Goal: Check status: Check status

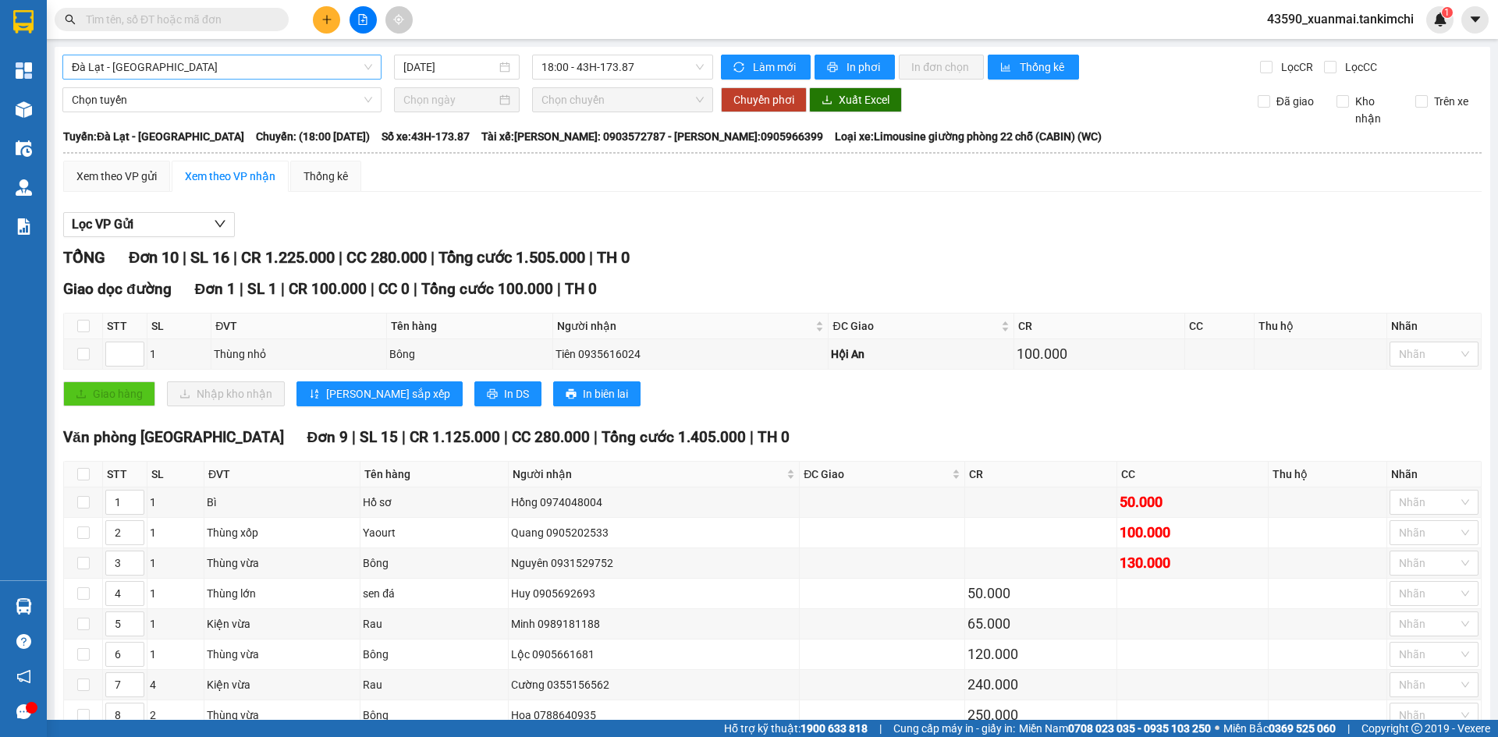
click at [211, 66] on span "Đà Lạt - [GEOGRAPHIC_DATA]" at bounding box center [222, 66] width 300 height 23
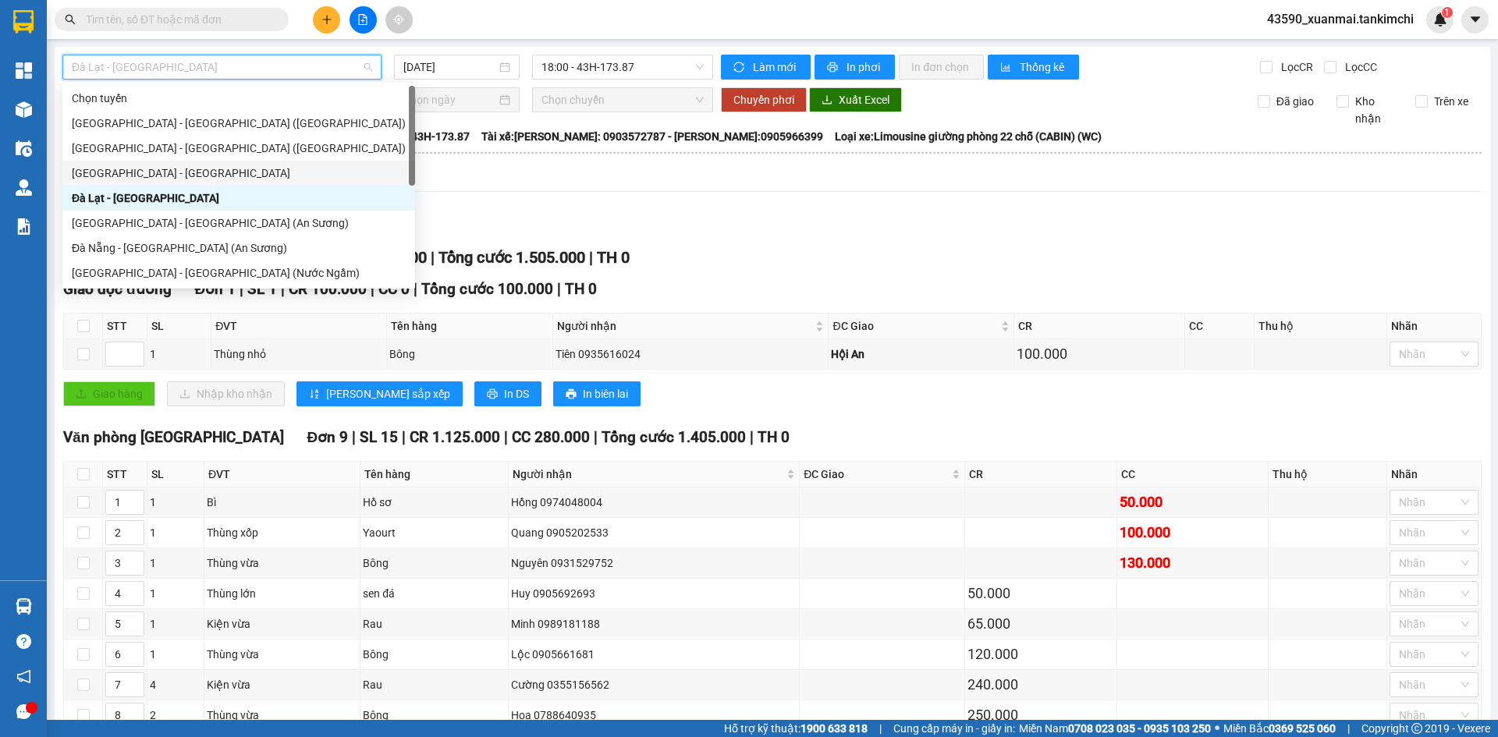
click at [108, 169] on div "[GEOGRAPHIC_DATA] - [GEOGRAPHIC_DATA]" at bounding box center [239, 173] width 334 height 17
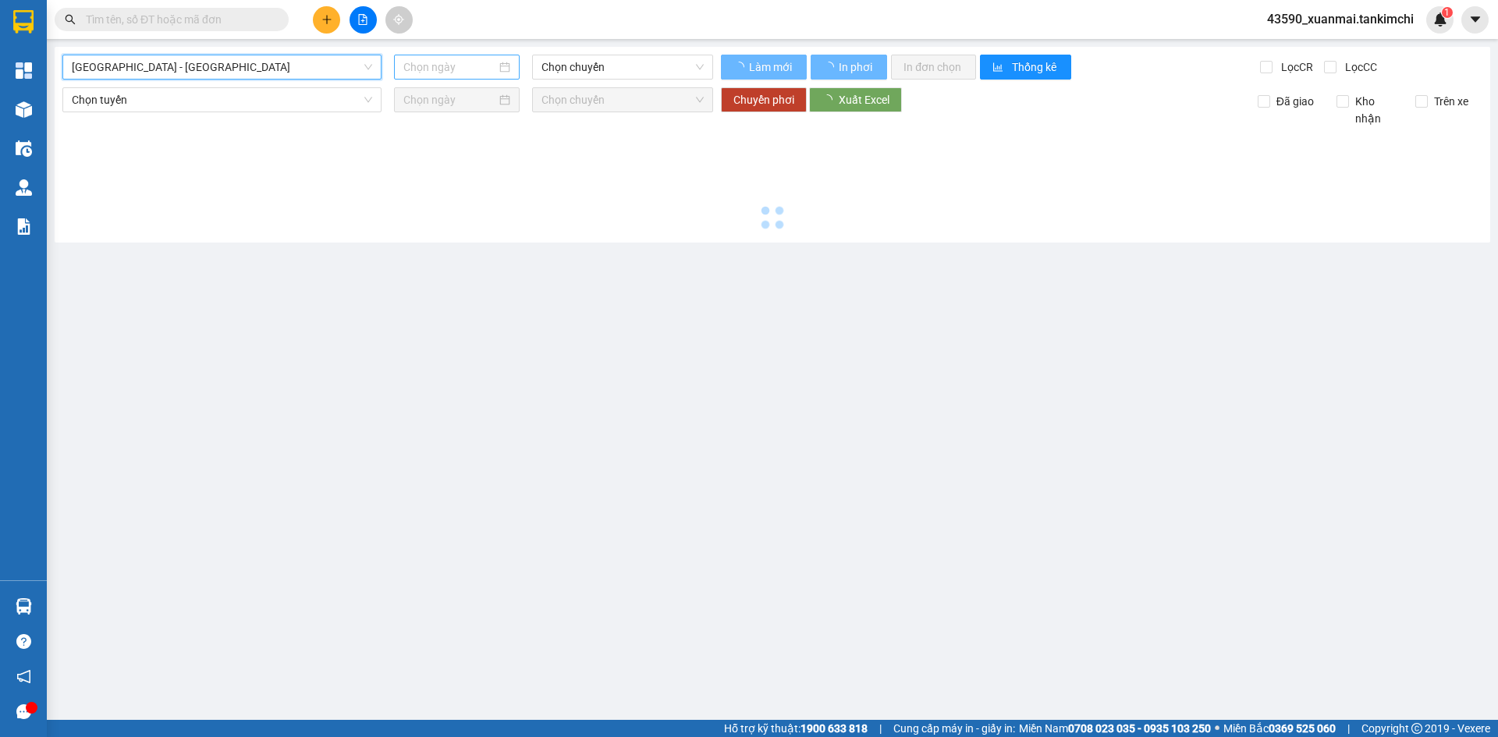
type input "[DATE]"
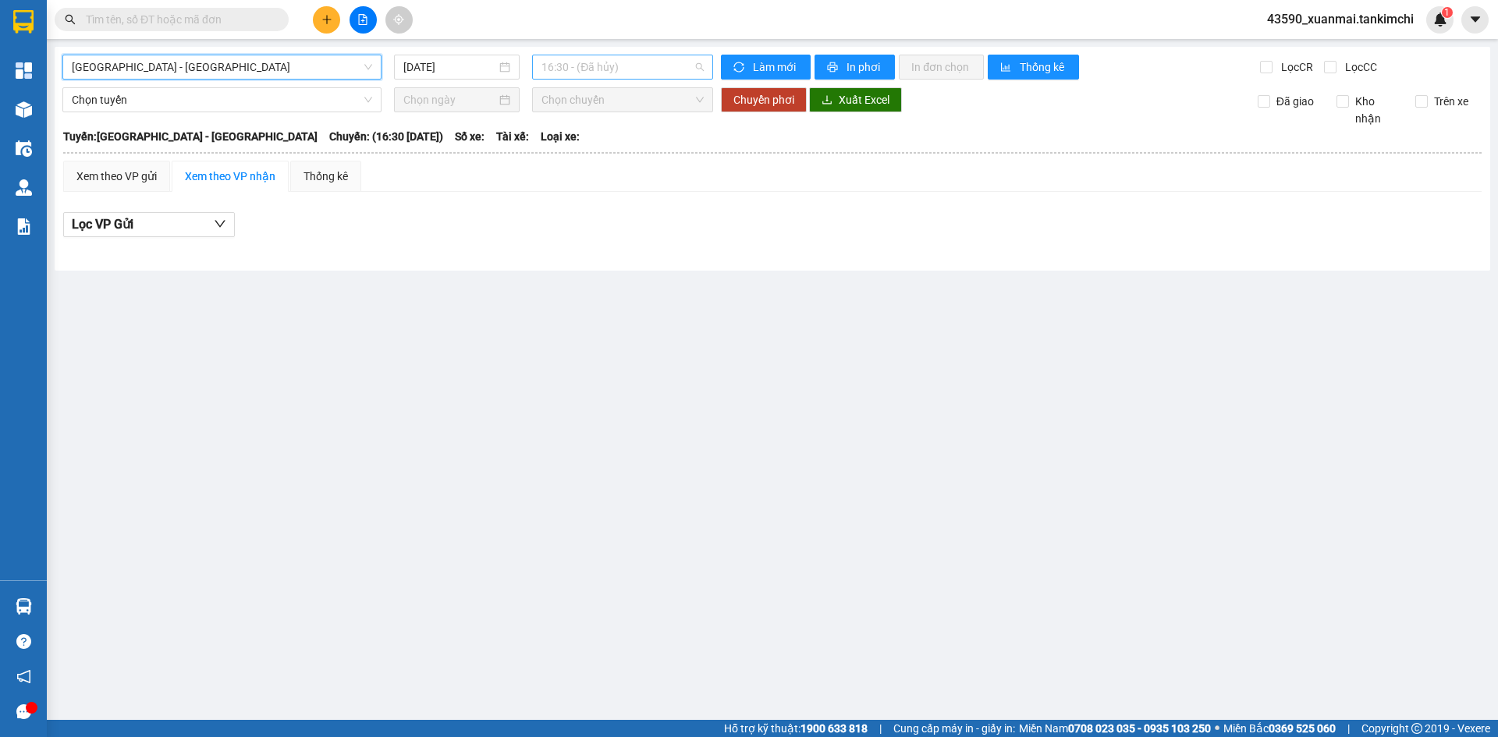
click at [602, 68] on span "16:30 - (Đã hủy)" at bounding box center [622, 66] width 162 height 23
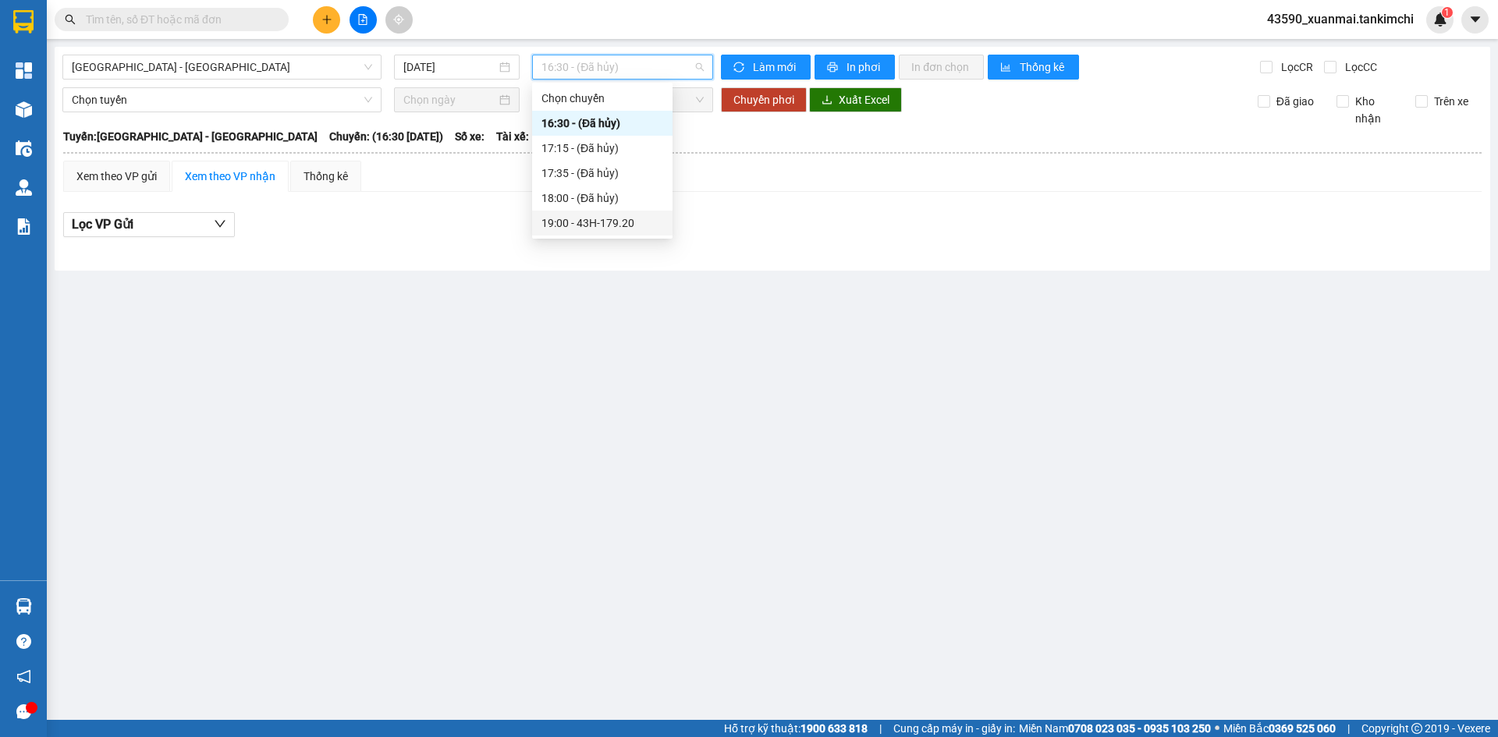
click at [622, 222] on div "19:00 - 43H-179.20" at bounding box center [602, 223] width 122 height 17
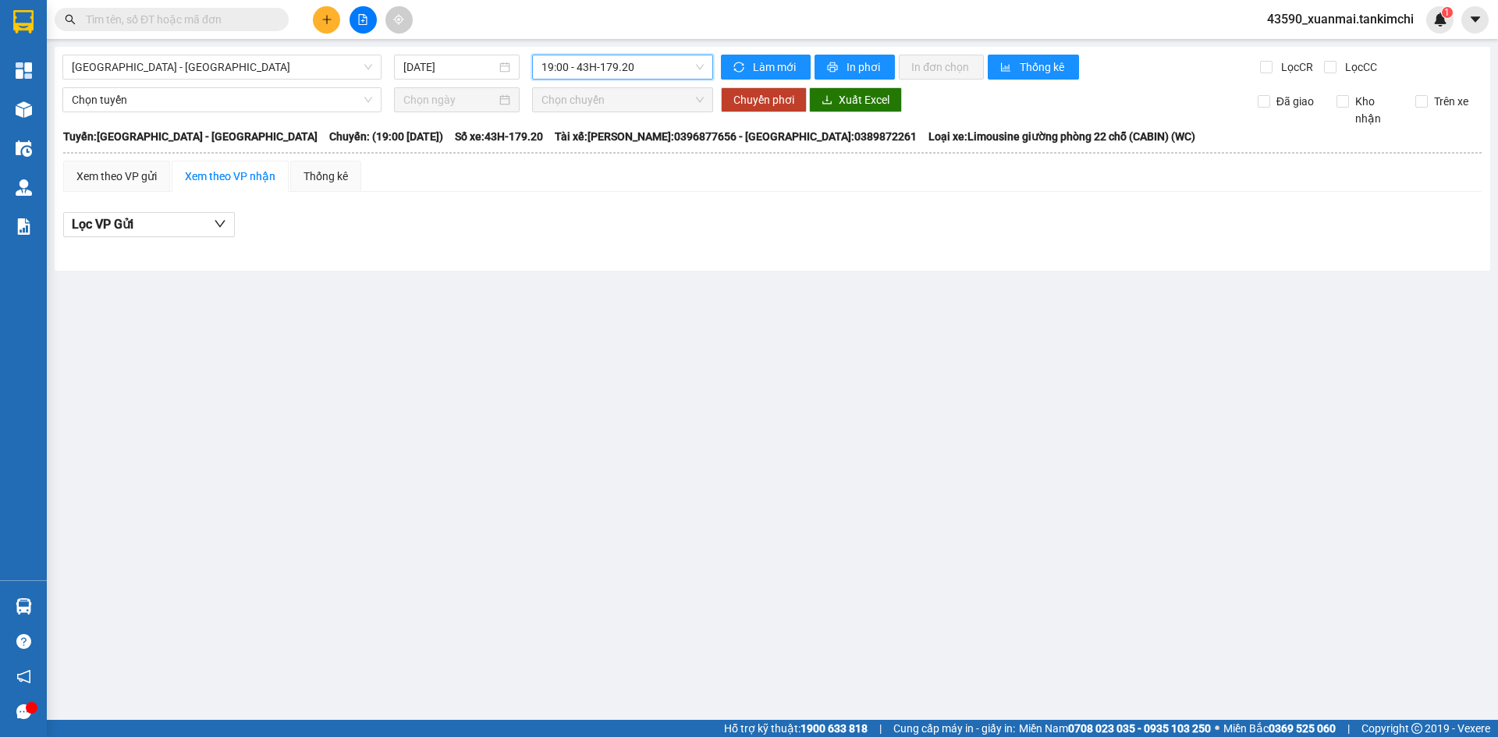
click at [730, 398] on main "[GEOGRAPHIC_DATA] - [GEOGRAPHIC_DATA] [DATE] 19:00 19:00 - 43H-179.20 Làm mới I…" at bounding box center [749, 360] width 1498 height 720
